Goal: Task Accomplishment & Management: Use online tool/utility

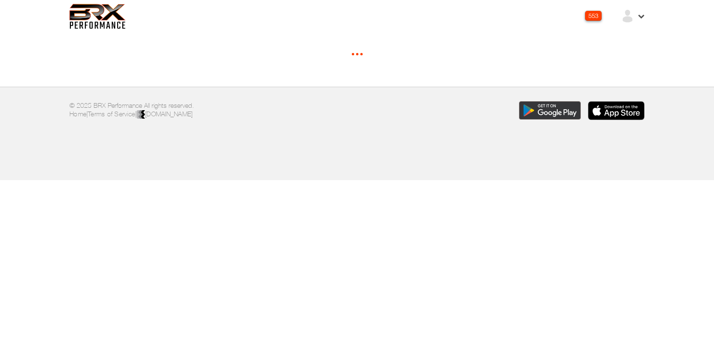
select select "********"
select select "*"
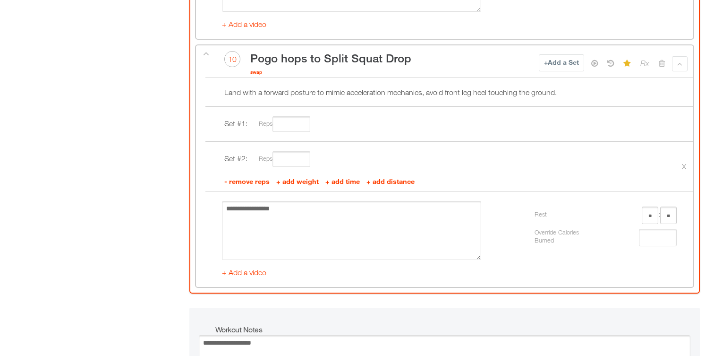
scroll to position [2615, 0]
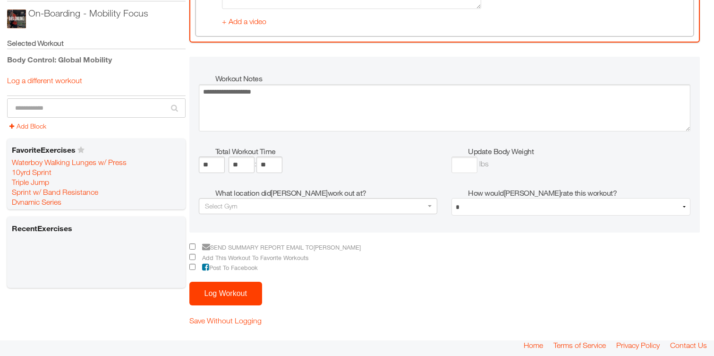
click at [218, 291] on button "Log Workout" at bounding box center [225, 294] width 73 height 24
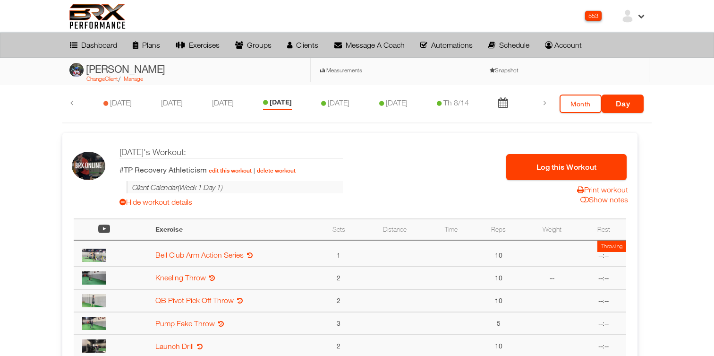
click at [563, 164] on button "Log this Workout" at bounding box center [566, 167] width 120 height 26
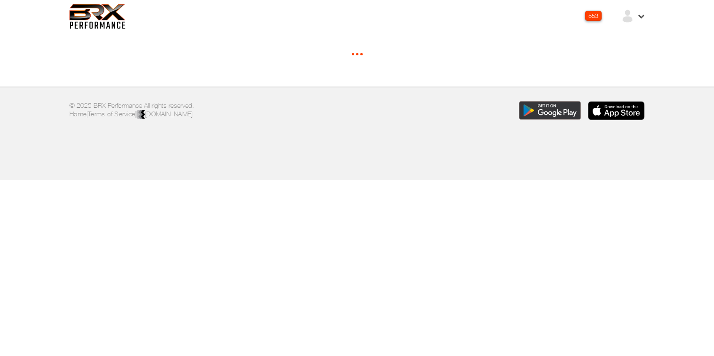
select select "*"
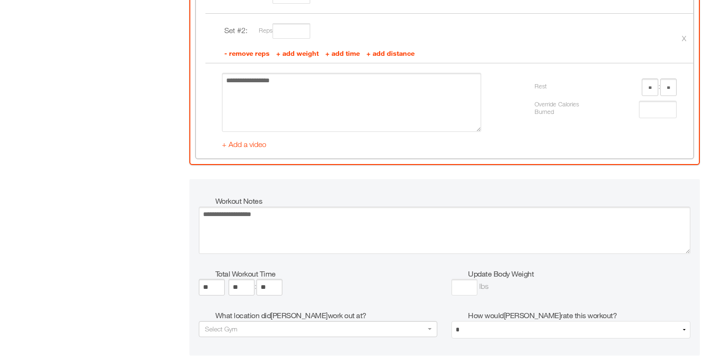
scroll to position [1775, 0]
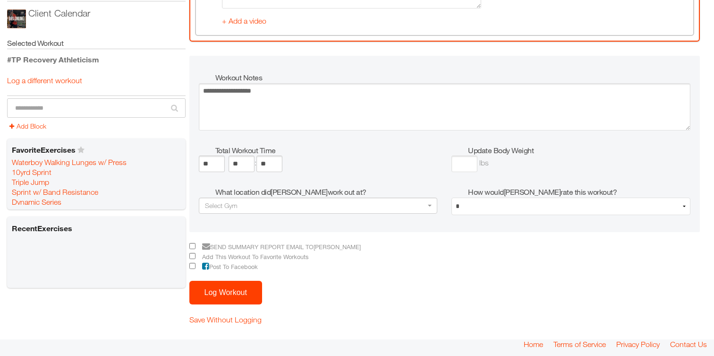
click at [222, 287] on button "Log Workout" at bounding box center [225, 293] width 73 height 24
